Goal: Navigation & Orientation: Find specific page/section

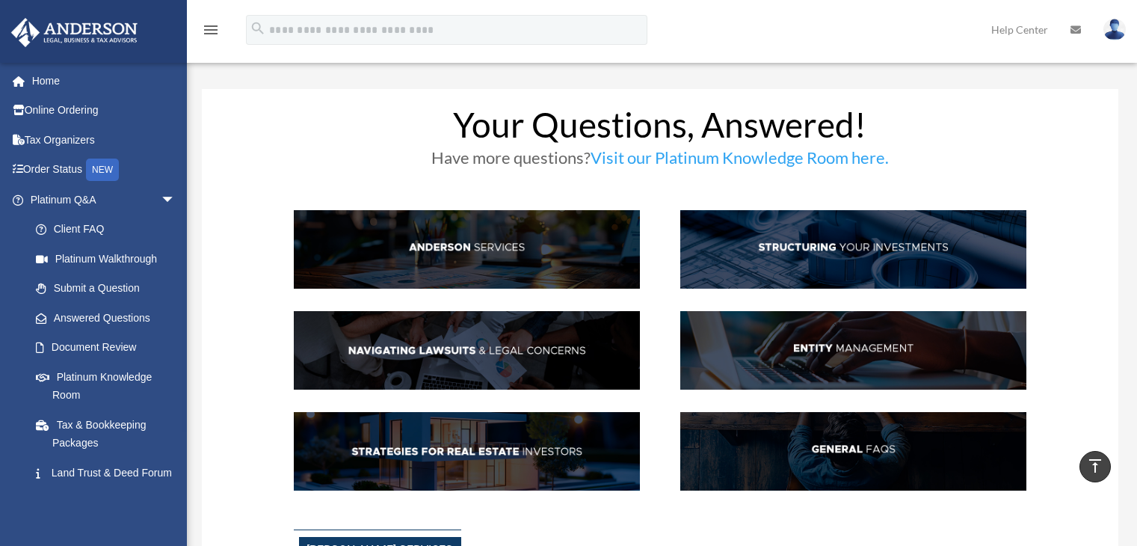
scroll to position [1795, 0]
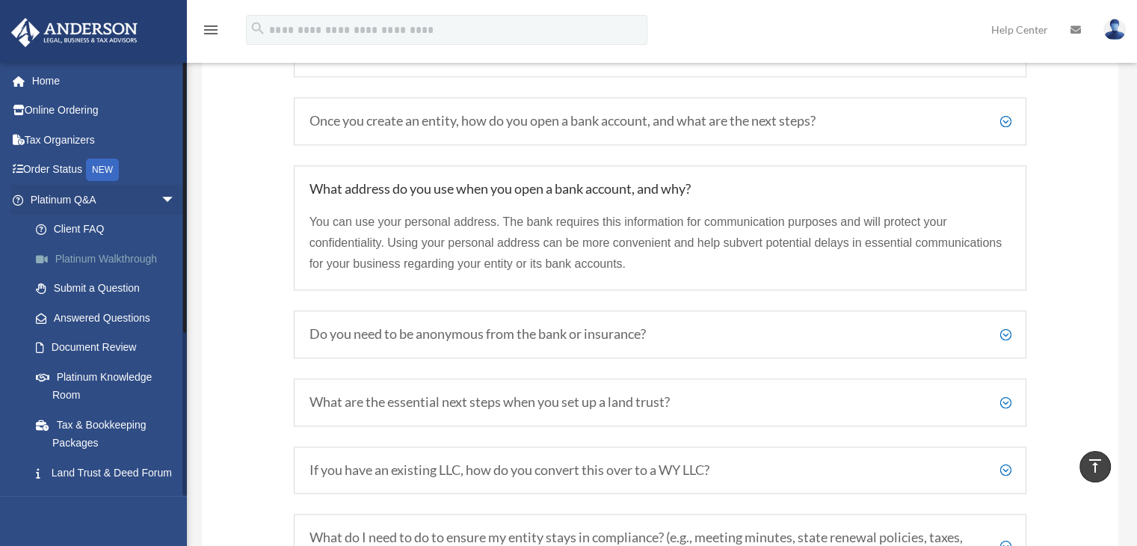
click at [107, 261] on link "Platinum Walkthrough" at bounding box center [109, 259] width 177 height 30
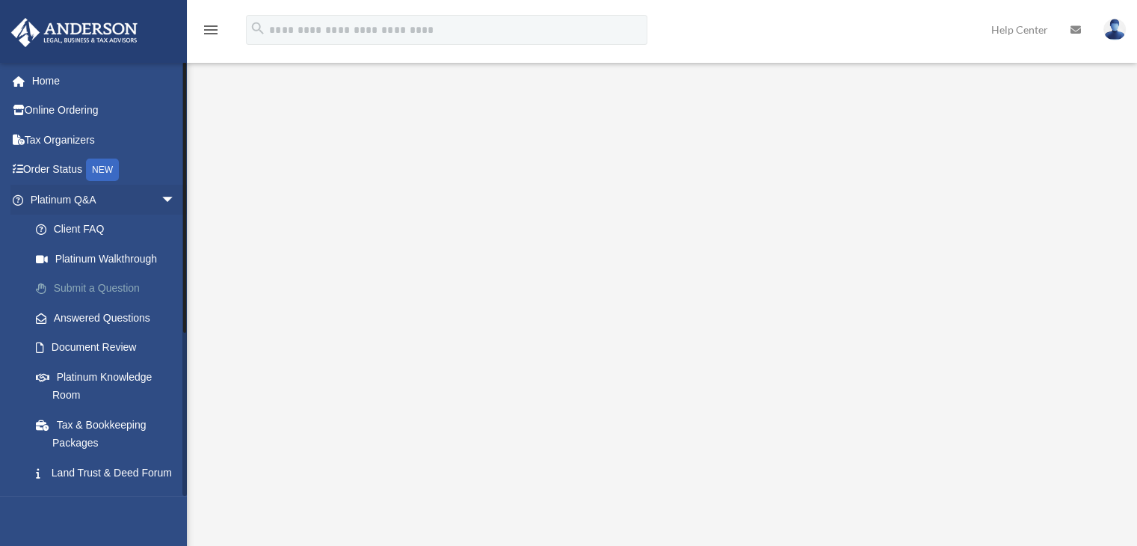
click at [96, 287] on link "Submit a Question" at bounding box center [109, 289] width 177 height 30
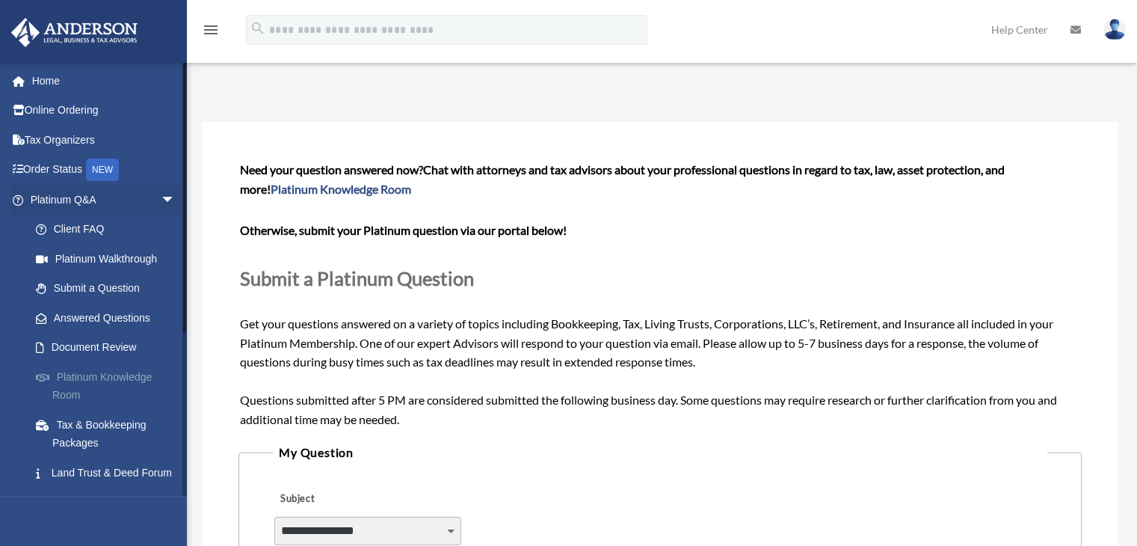
click at [114, 368] on link "Platinum Knowledge Room" at bounding box center [109, 386] width 177 height 48
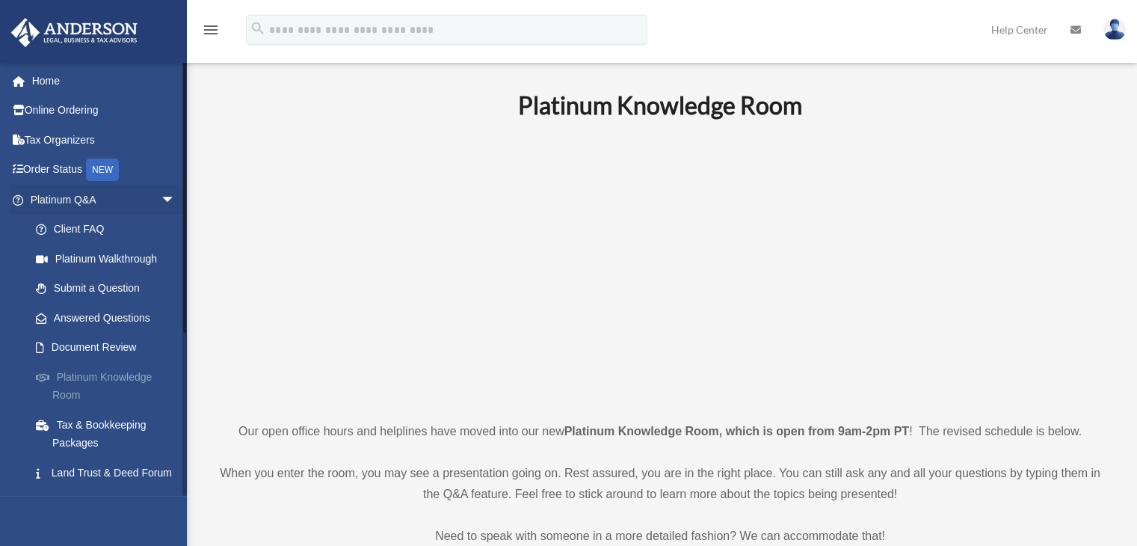
click at [102, 381] on link "Platinum Knowledge Room" at bounding box center [109, 386] width 177 height 48
click at [108, 285] on link "Submit a Question" at bounding box center [109, 289] width 177 height 30
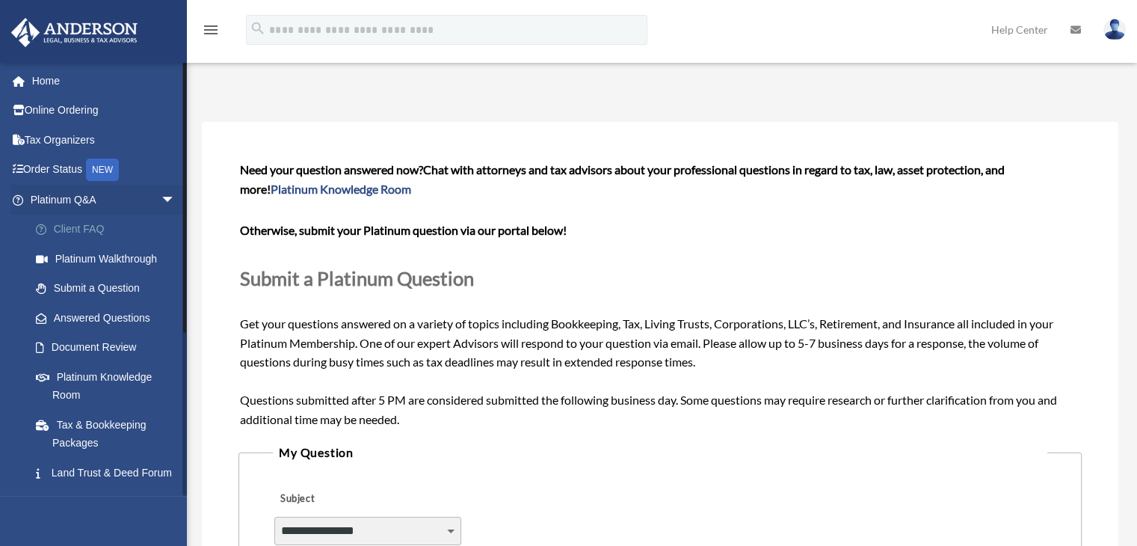
click at [72, 221] on link "Client FAQ" at bounding box center [109, 230] width 177 height 30
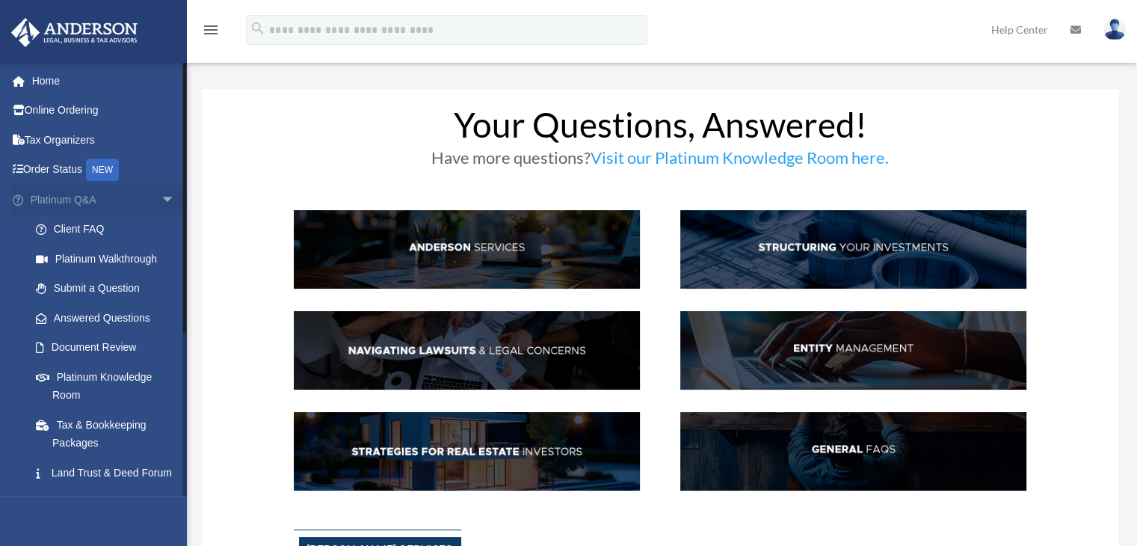
click at [164, 195] on span "arrow_drop_down" at bounding box center [176, 200] width 30 height 31
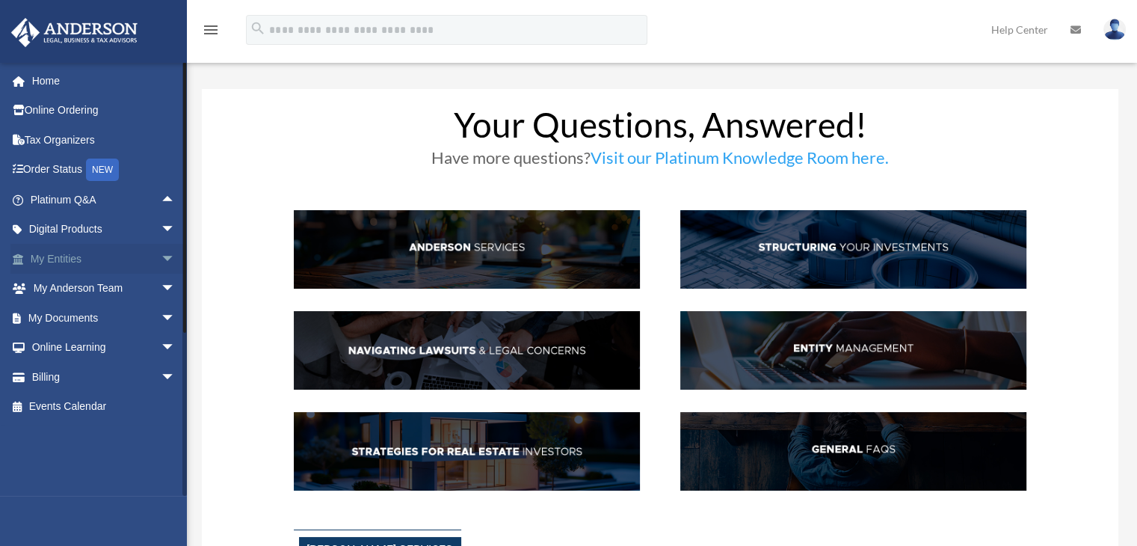
click at [161, 256] on span "arrow_drop_down" at bounding box center [176, 259] width 30 height 31
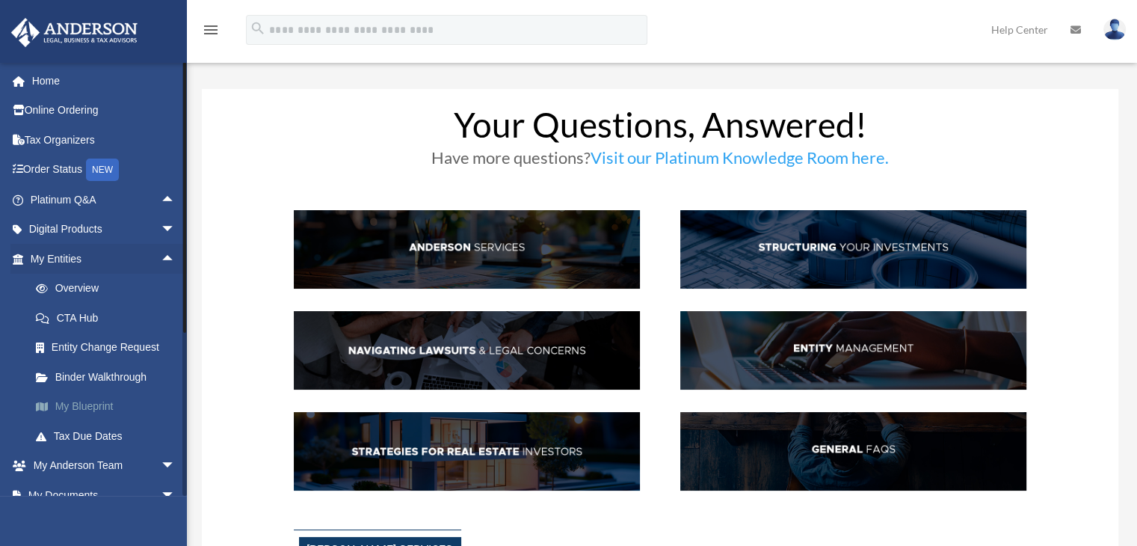
click at [90, 405] on link "My Blueprint" at bounding box center [109, 407] width 177 height 30
